Goal: Information Seeking & Learning: Learn about a topic

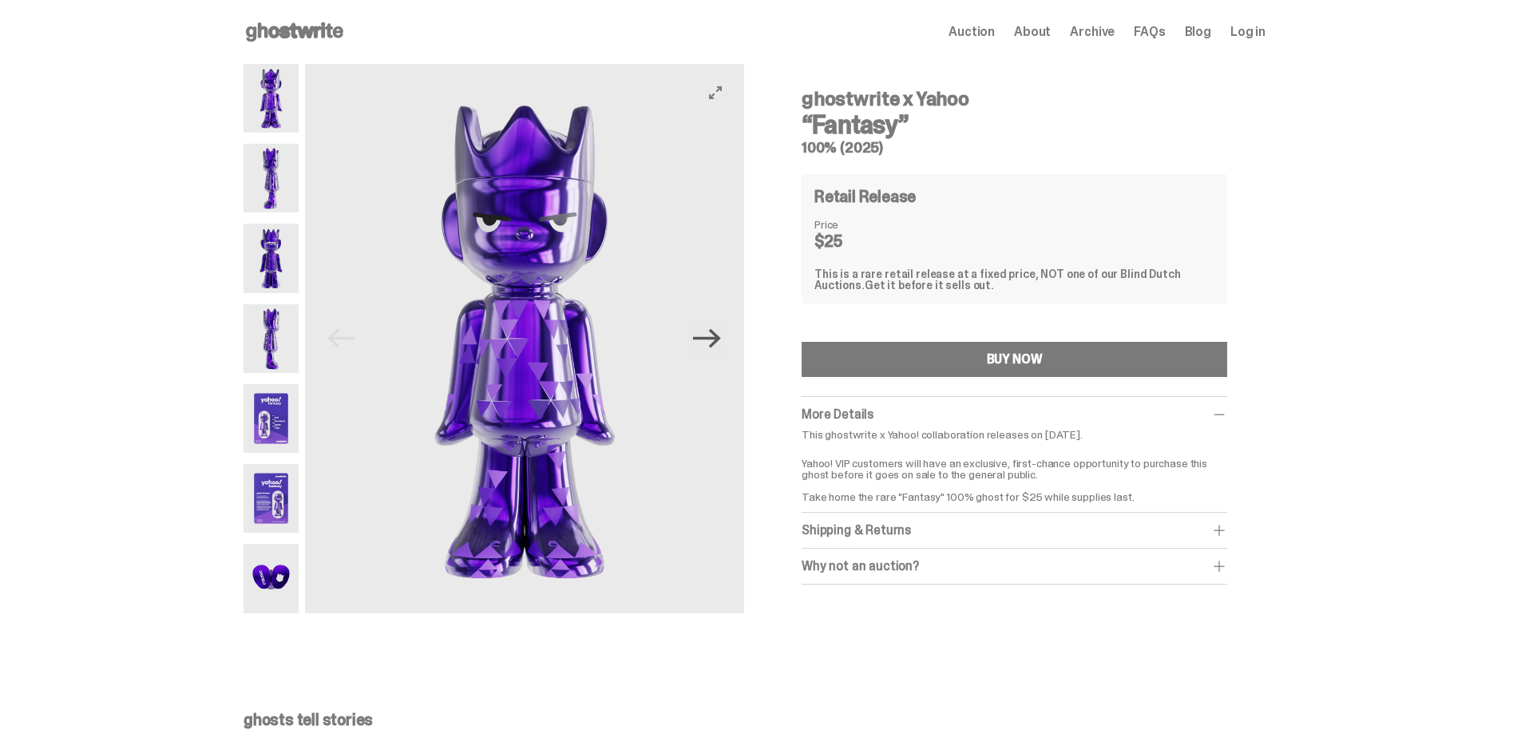
click at [719, 346] on icon "Next" at bounding box center [707, 338] width 28 height 19
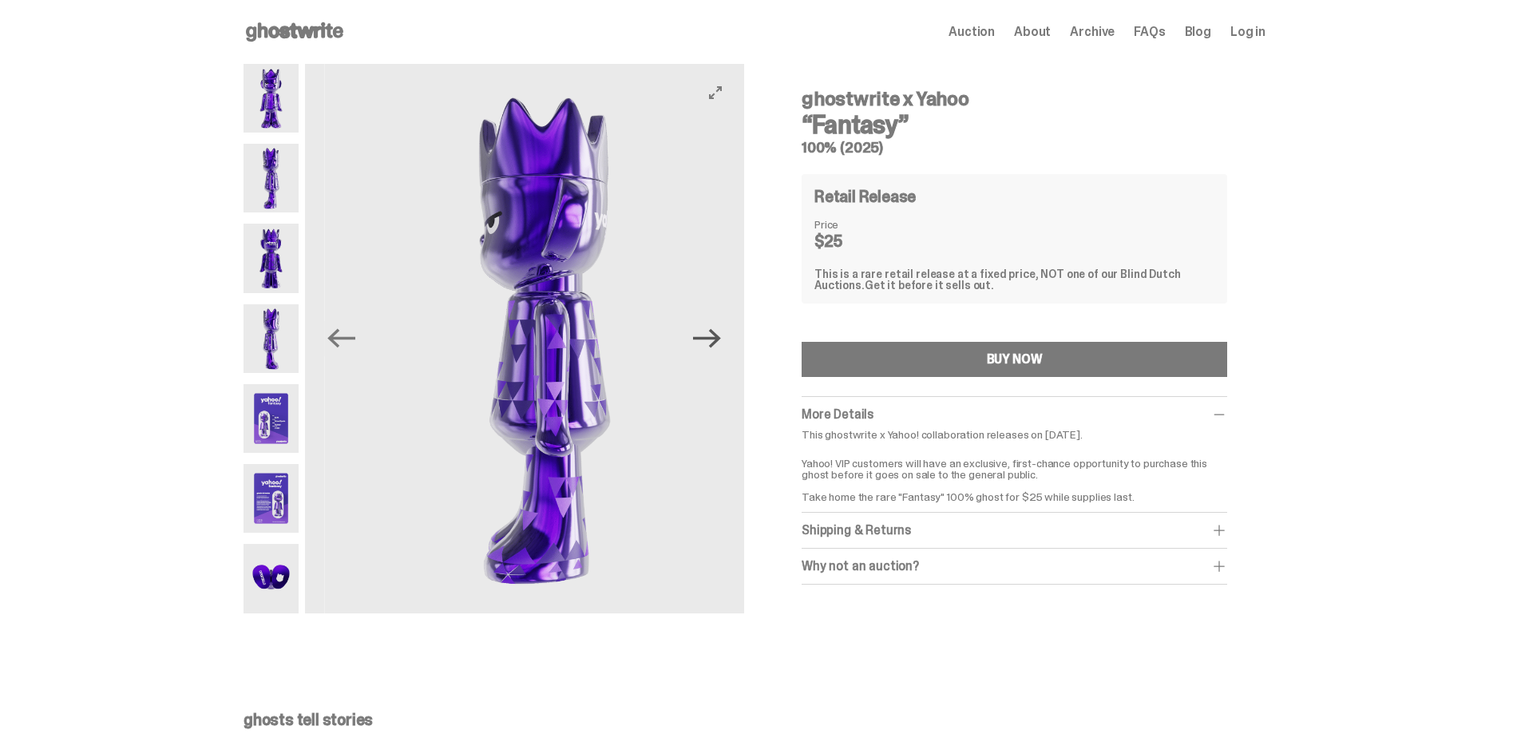
click at [719, 346] on icon "Next" at bounding box center [707, 338] width 28 height 19
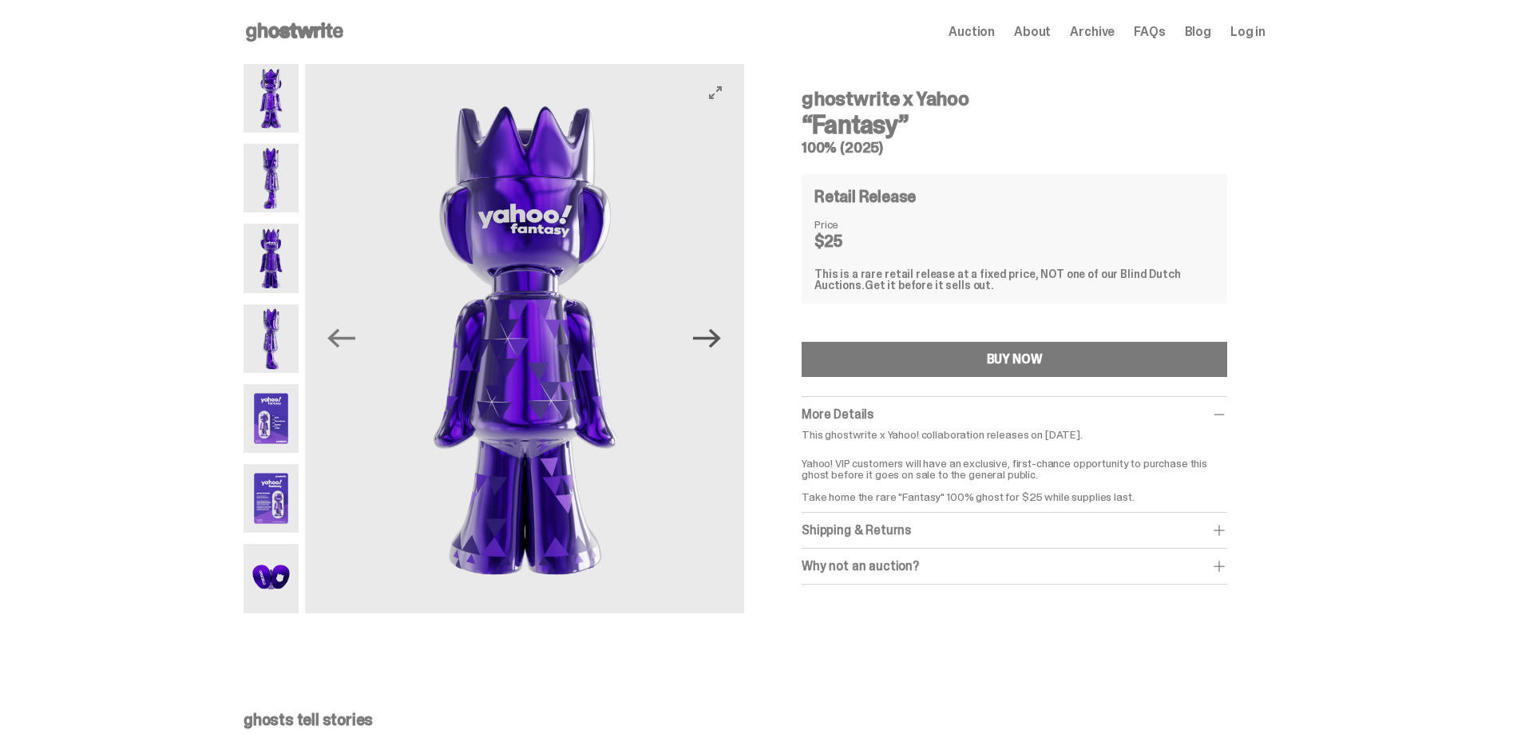
click at [719, 346] on icon "Next" at bounding box center [707, 338] width 28 height 19
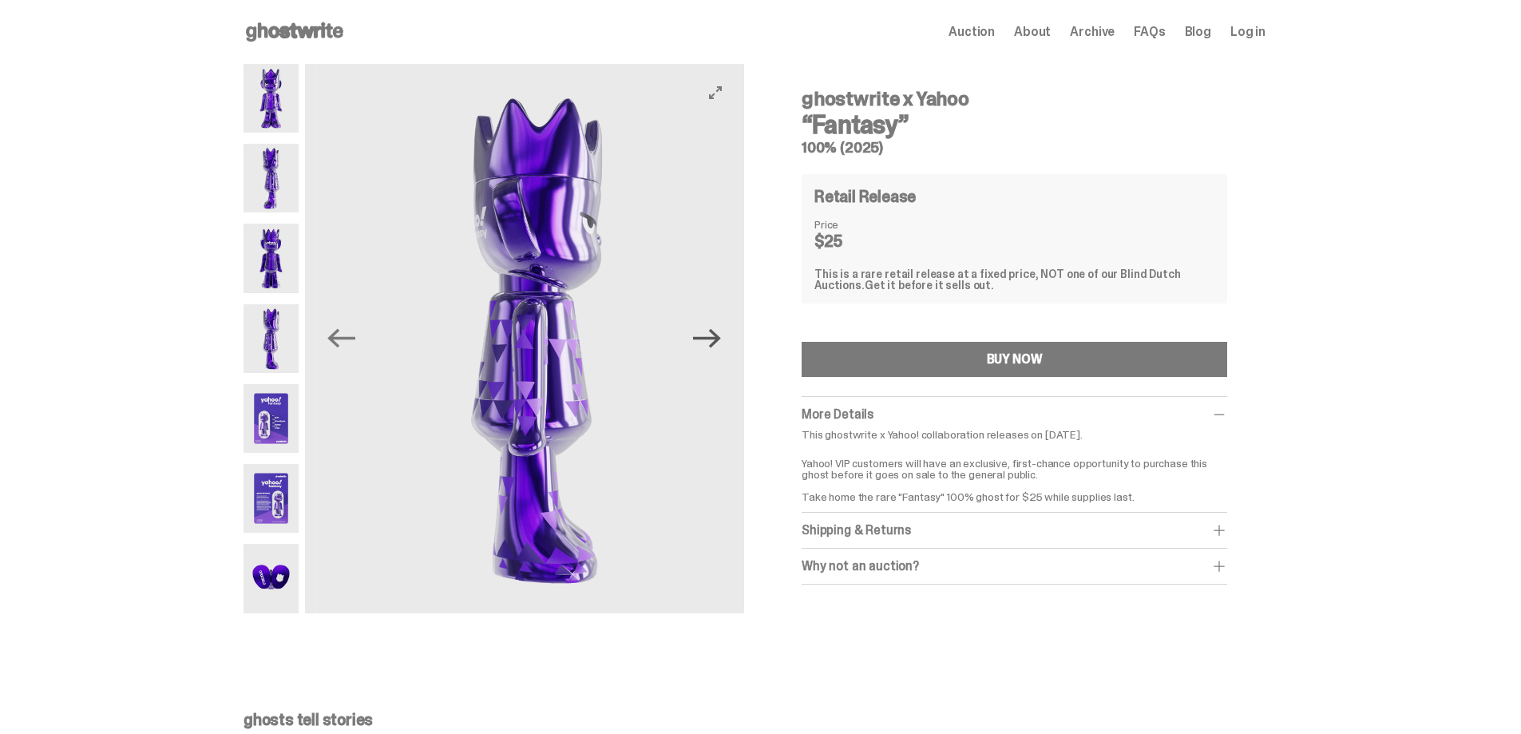
click at [719, 346] on icon "Next" at bounding box center [707, 338] width 28 height 19
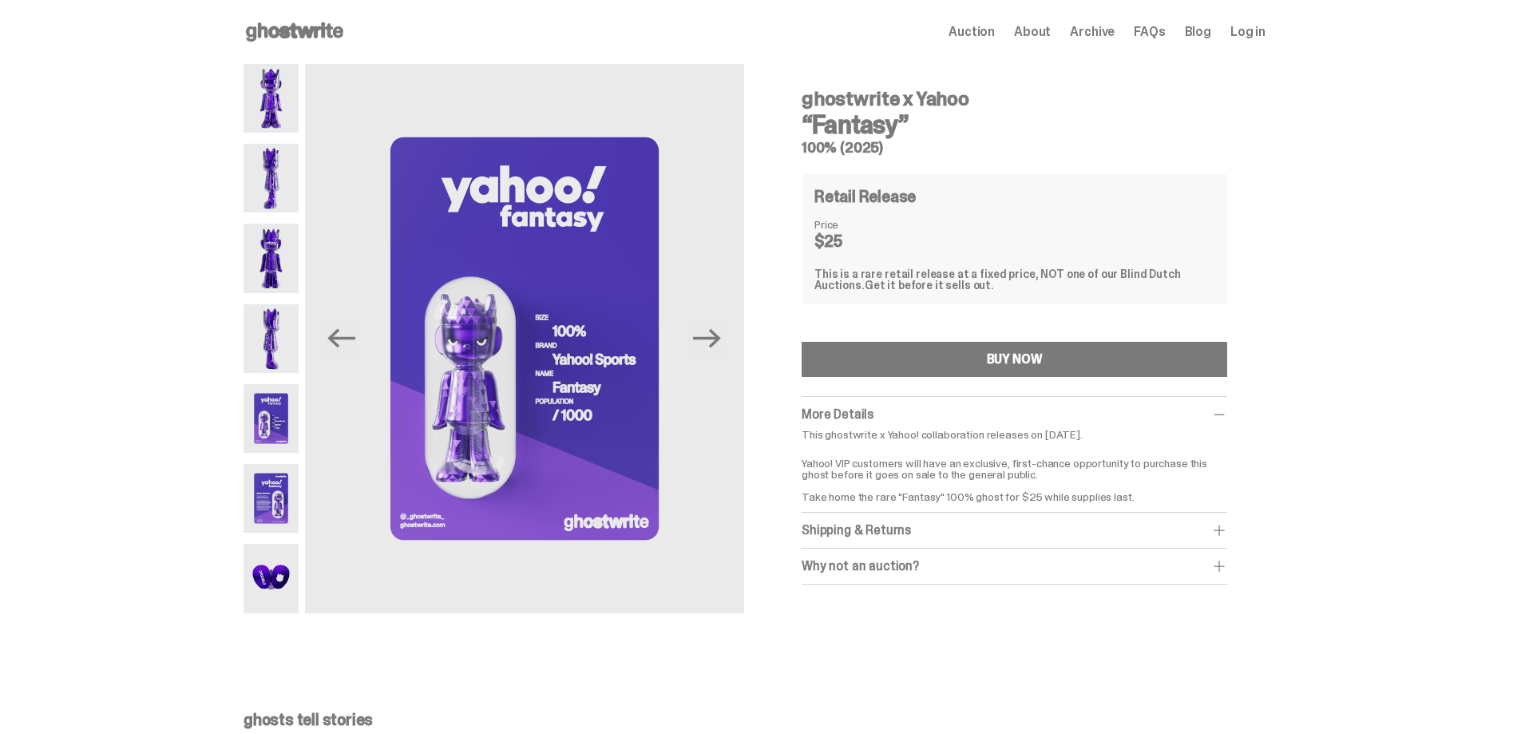
click at [275, 420] on img at bounding box center [270, 418] width 55 height 69
click at [284, 508] on img at bounding box center [270, 498] width 55 height 69
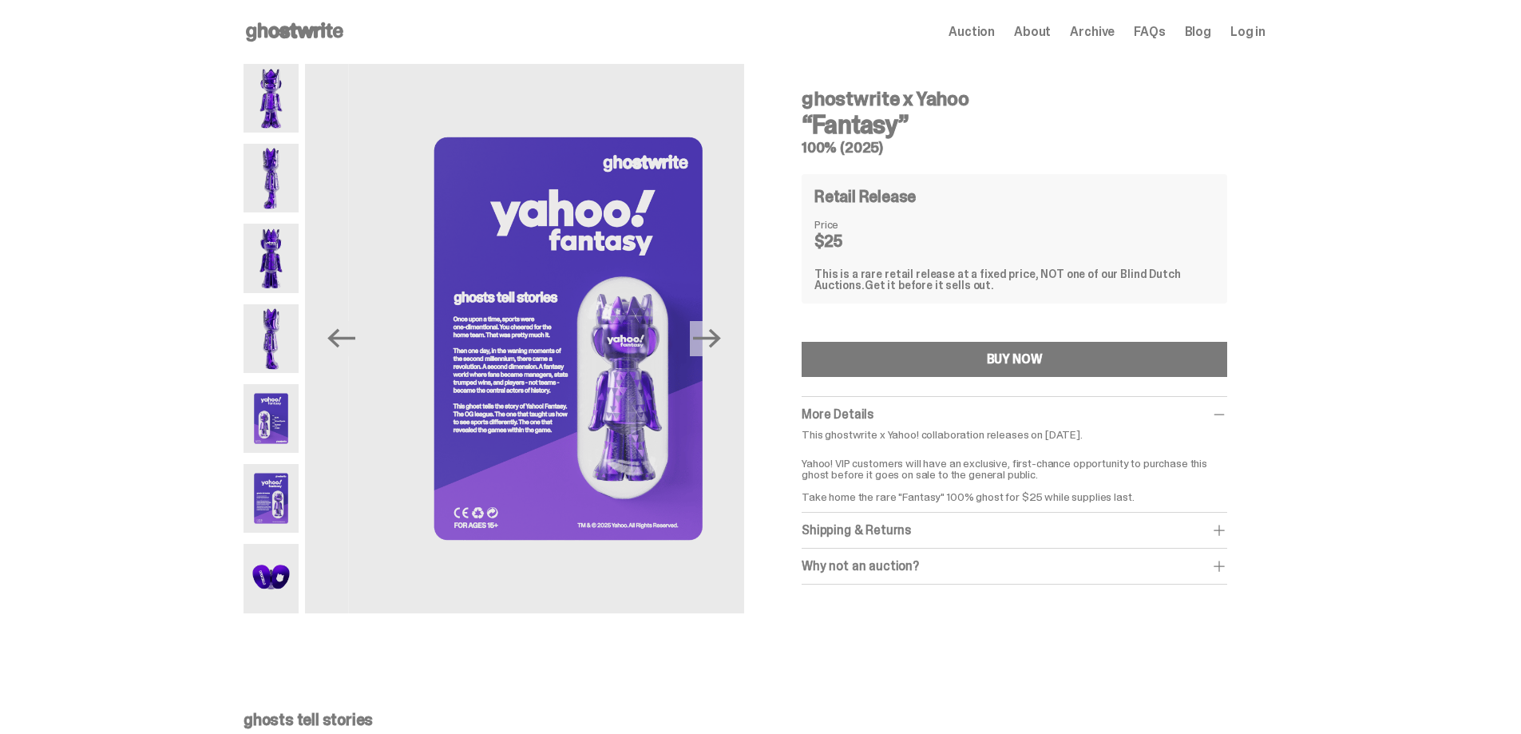
click at [275, 572] on img at bounding box center [270, 578] width 55 height 69
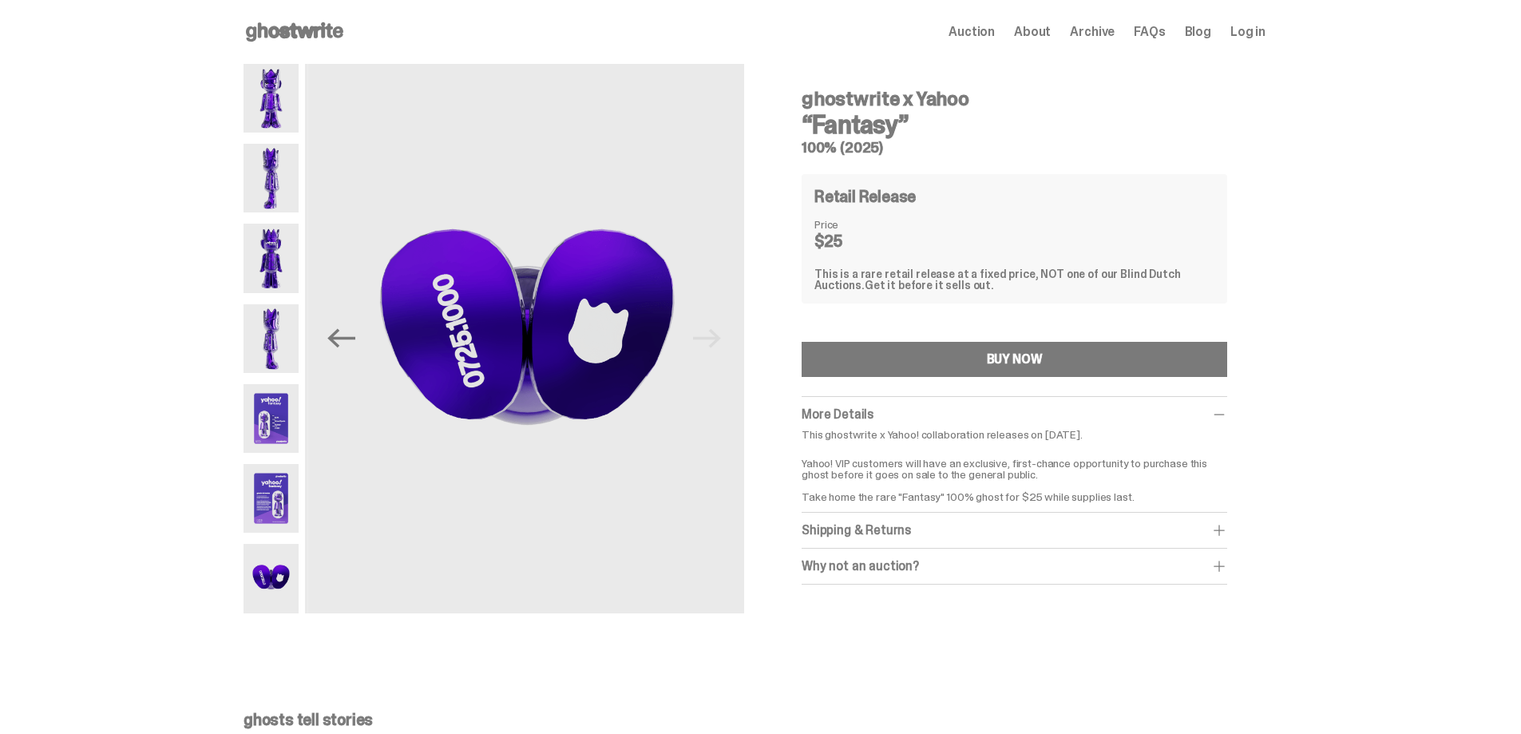
click at [277, 526] on img at bounding box center [270, 498] width 55 height 69
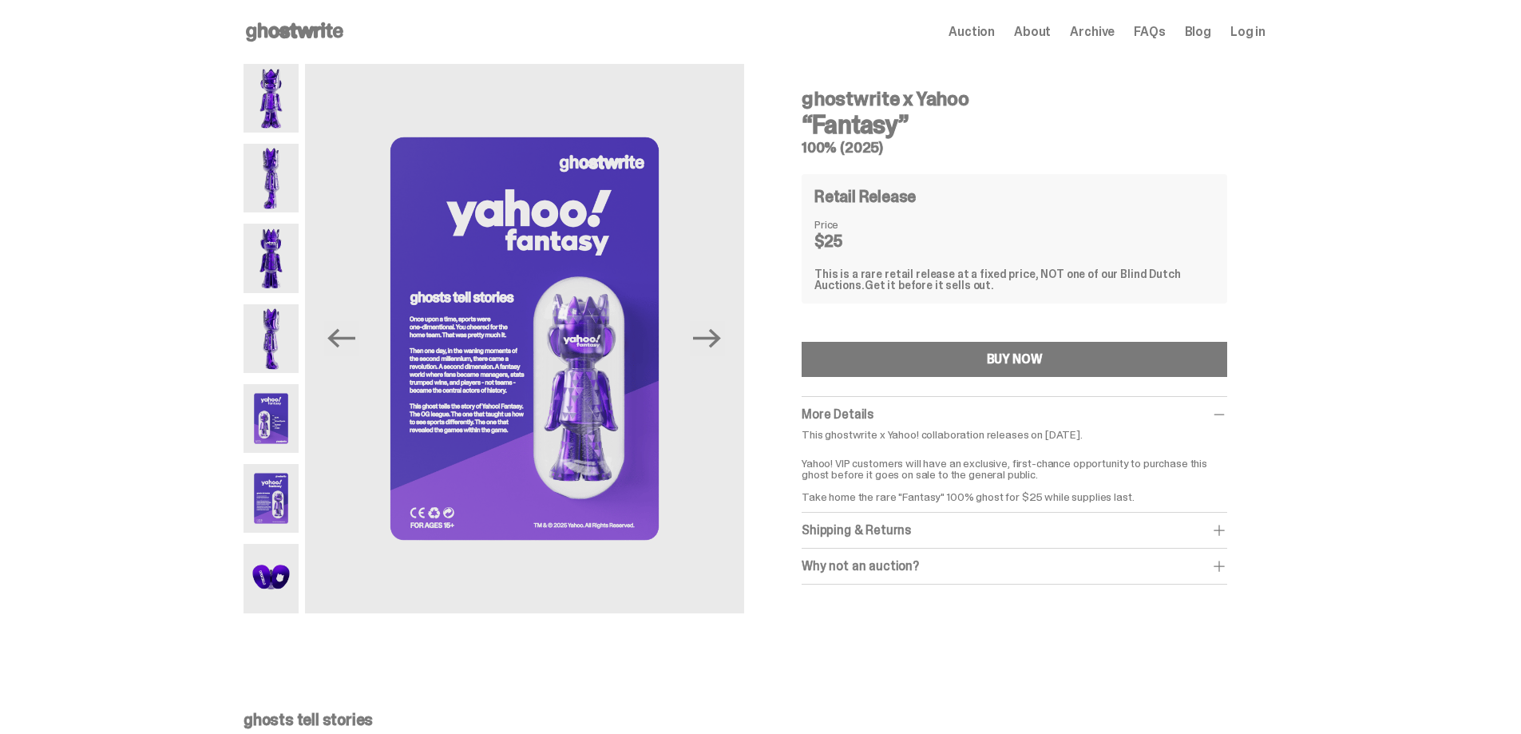
click at [291, 605] on img at bounding box center [270, 578] width 55 height 69
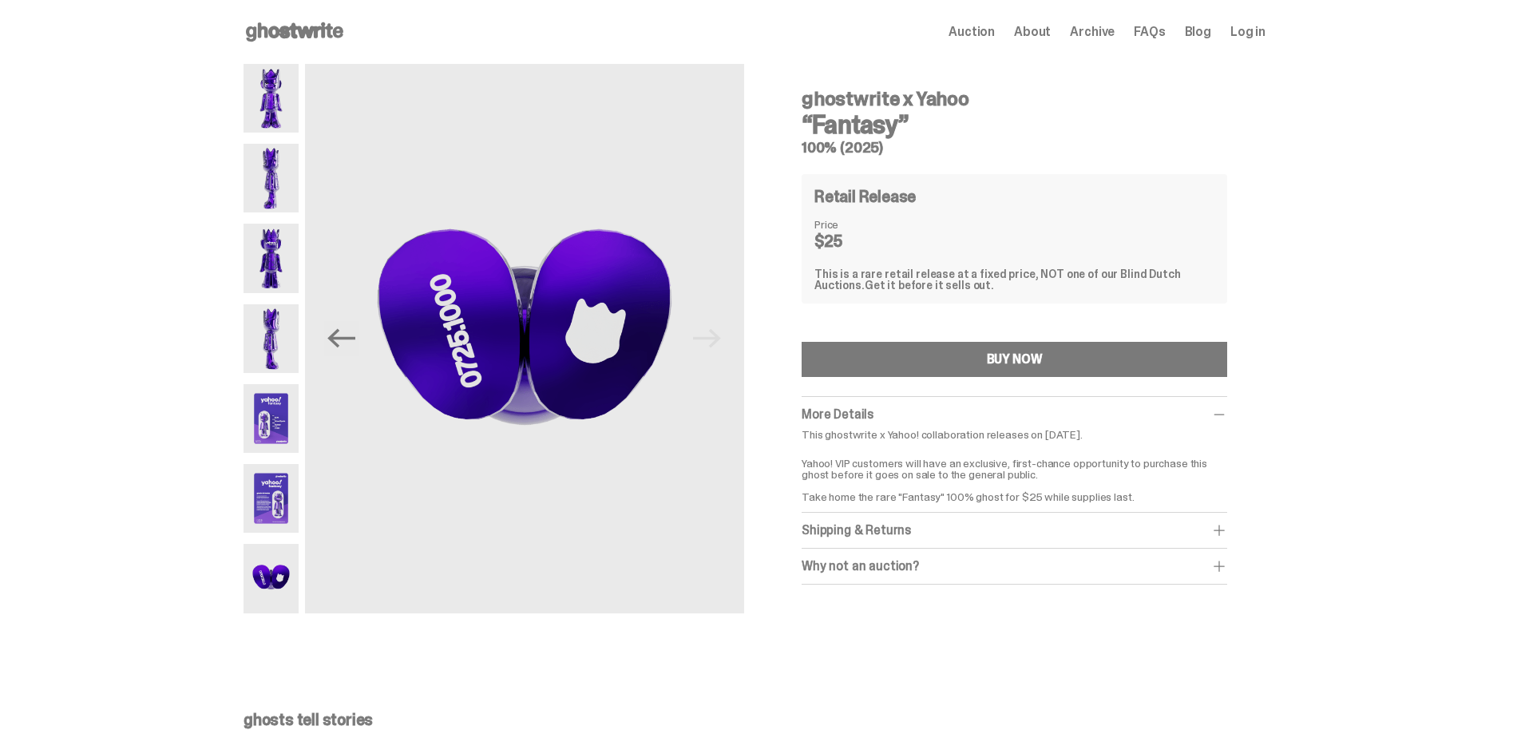
click at [287, 499] on img at bounding box center [270, 498] width 55 height 69
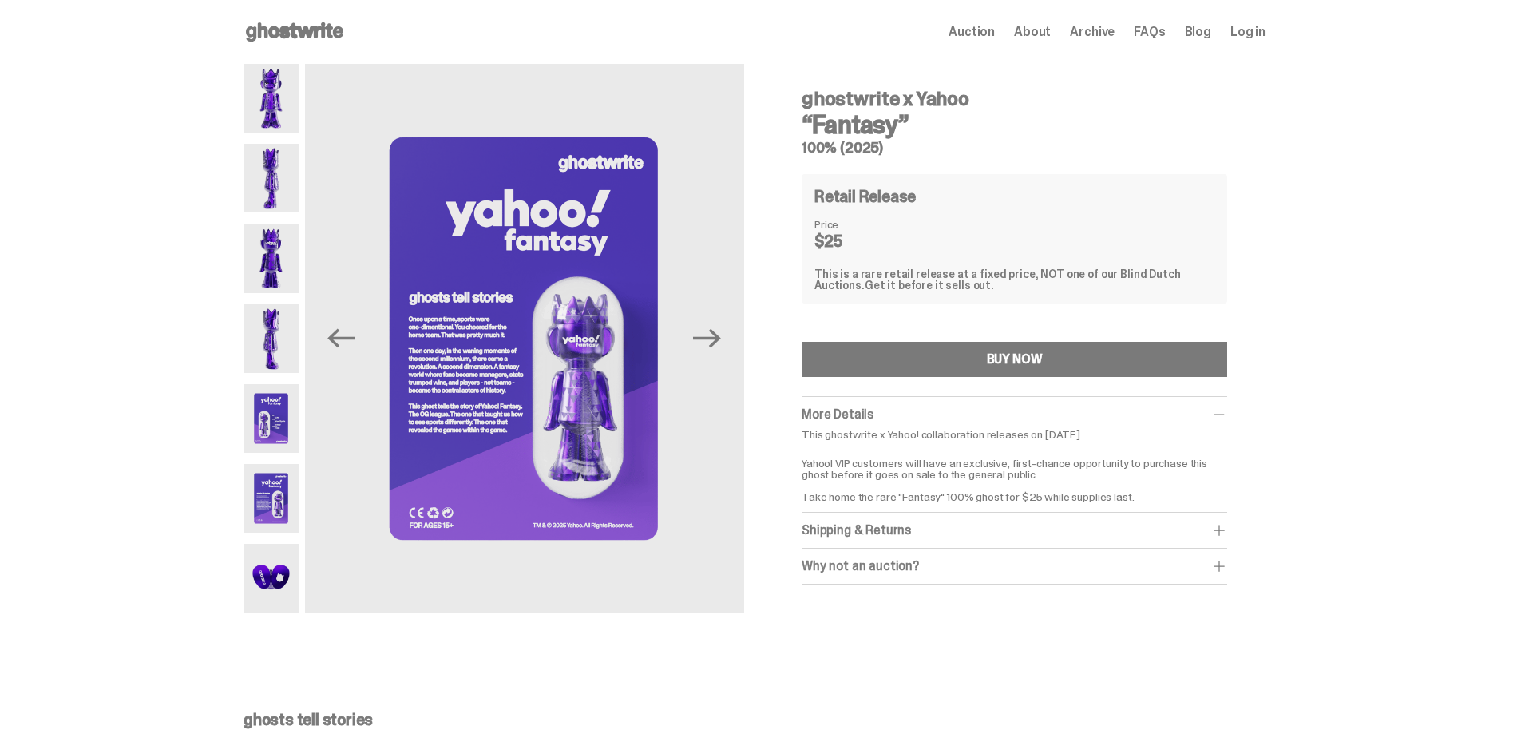
click at [263, 417] on img at bounding box center [270, 418] width 55 height 69
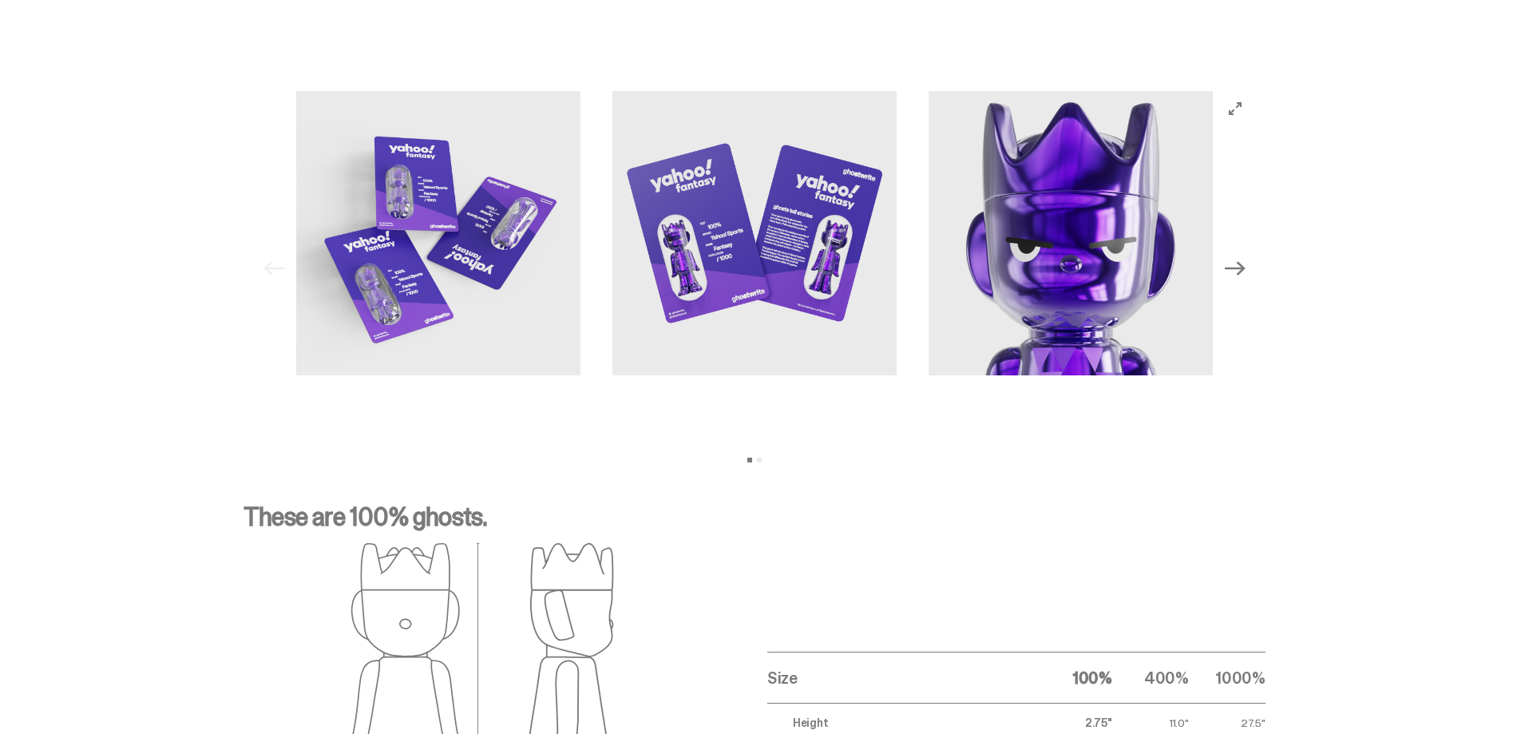
scroll to position [1484, 0]
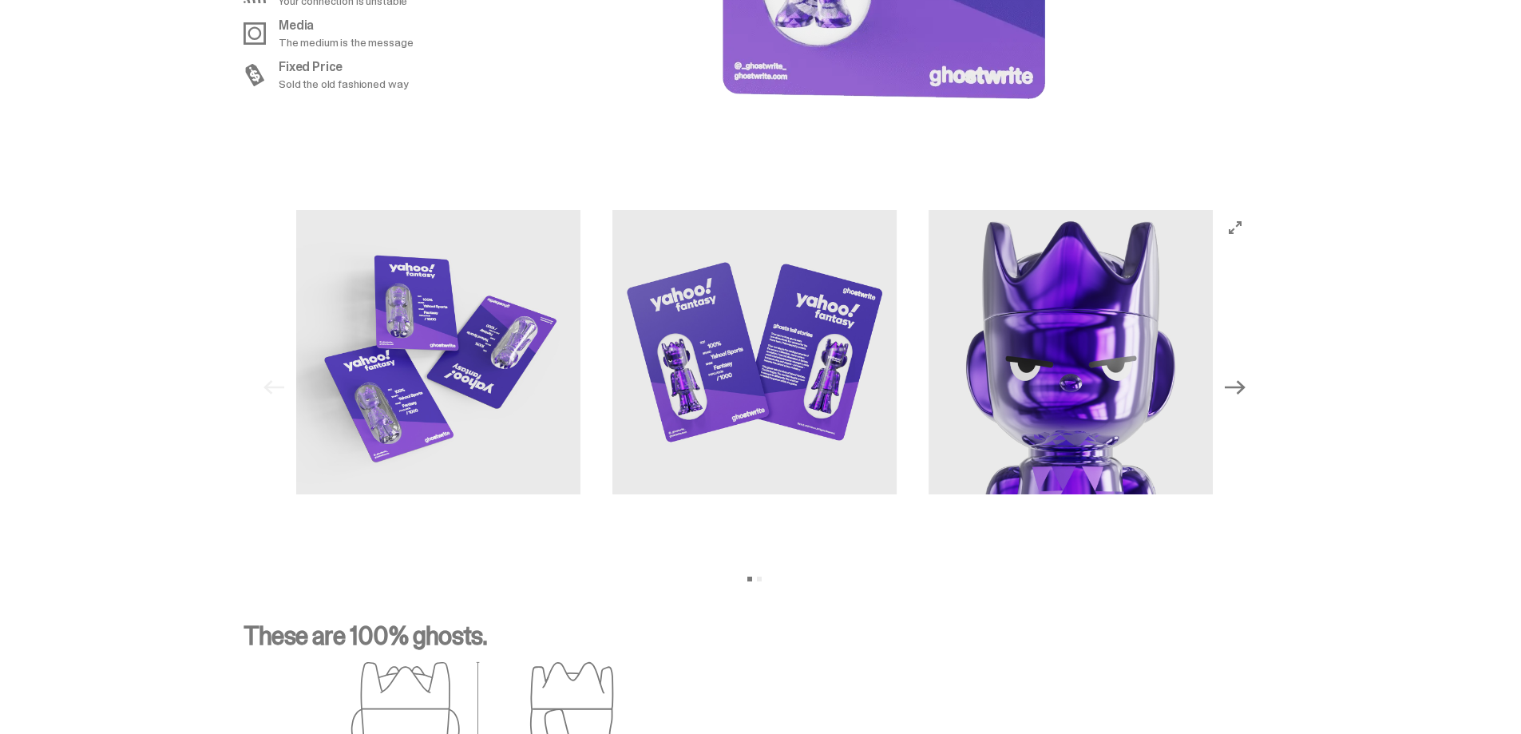
click at [1237, 392] on icon "Next" at bounding box center [1235, 387] width 21 height 21
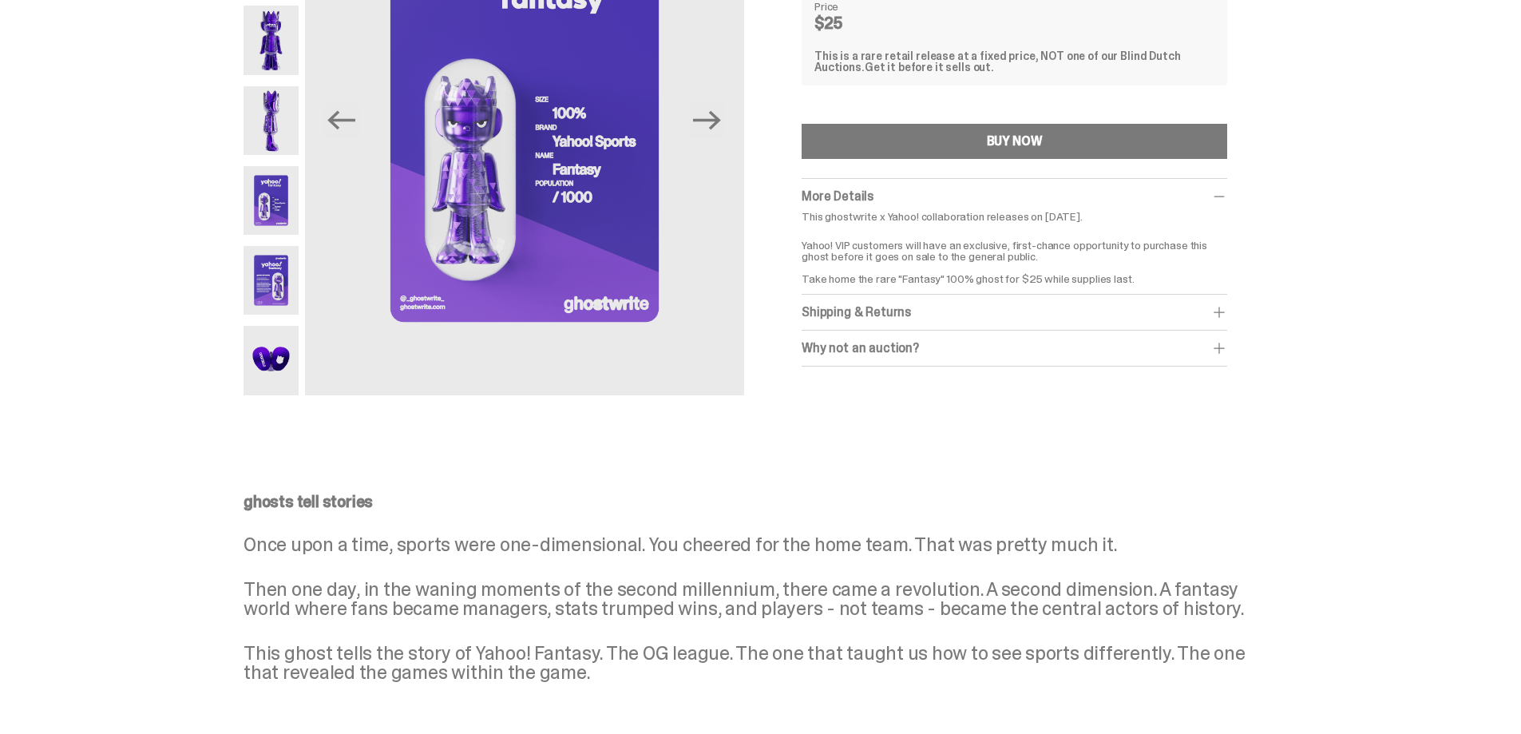
scroll to position [0, 0]
